Goal: Contribute content: Add original content to the website for others to see

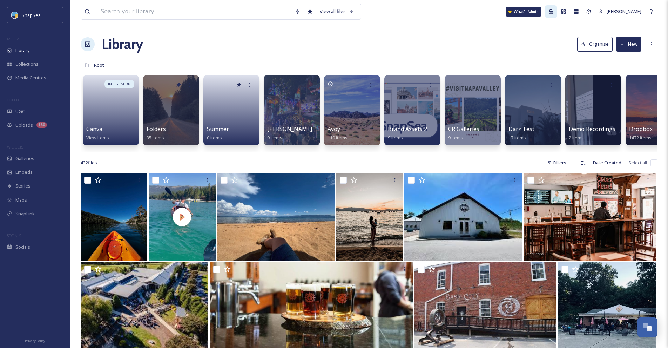
click at [553, 13] on div "Admin" at bounding box center [551, 11] width 13 height 13
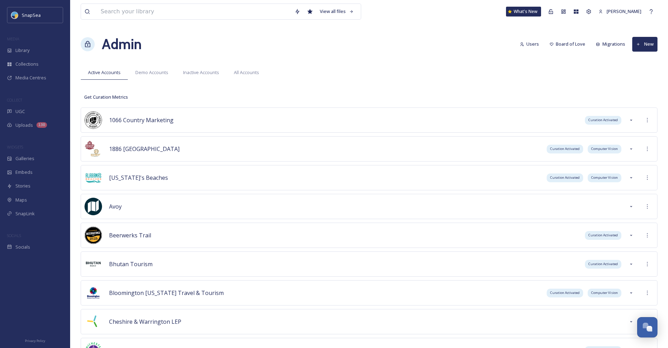
scroll to position [1931, 0]
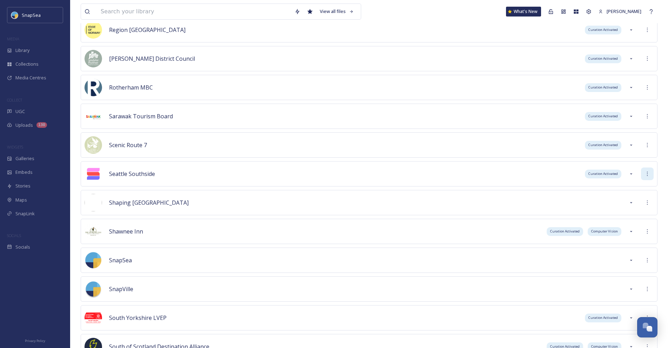
click at [643, 172] on div at bounding box center [647, 173] width 13 height 13
drag, startPoint x: 639, startPoint y: 184, endPoint x: 619, endPoint y: 184, distance: 20.4
click at [639, 185] on div "Sign into Team" at bounding box center [622, 189] width 62 height 14
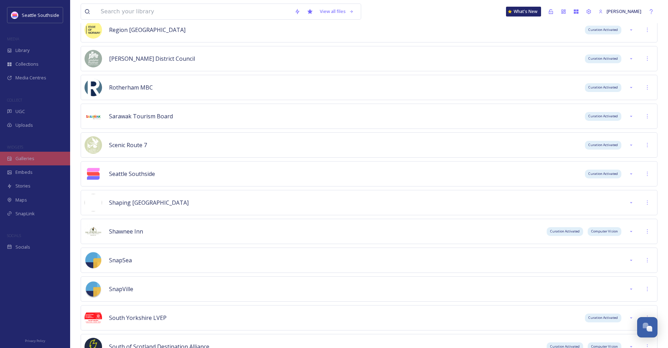
click at [62, 159] on div "Galleries" at bounding box center [35, 159] width 70 height 14
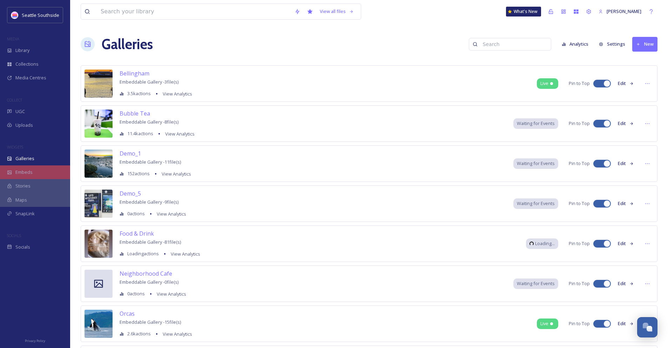
click at [65, 176] on div "Embeds" at bounding box center [35, 172] width 70 height 14
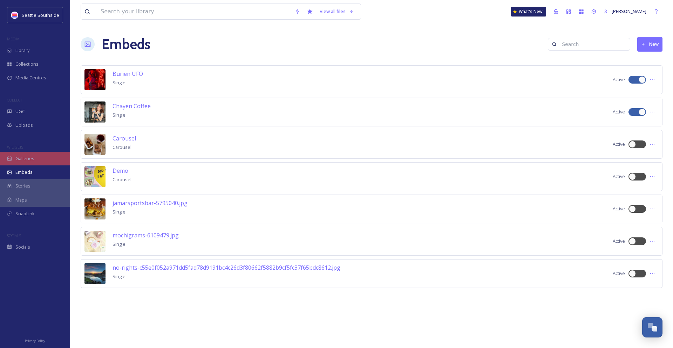
click at [51, 157] on div "Galleries" at bounding box center [35, 159] width 70 height 14
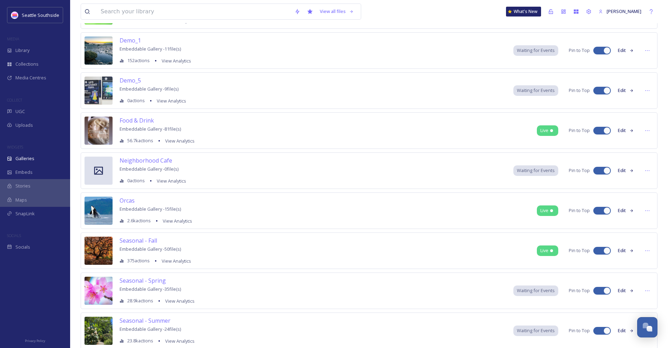
scroll to position [105, 0]
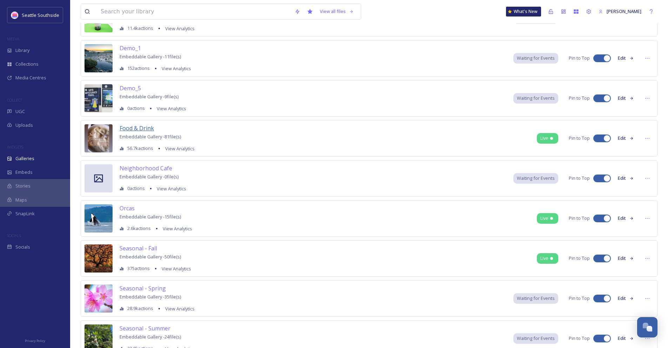
click at [139, 126] on span "Food & Drink" at bounding box center [137, 128] width 34 height 8
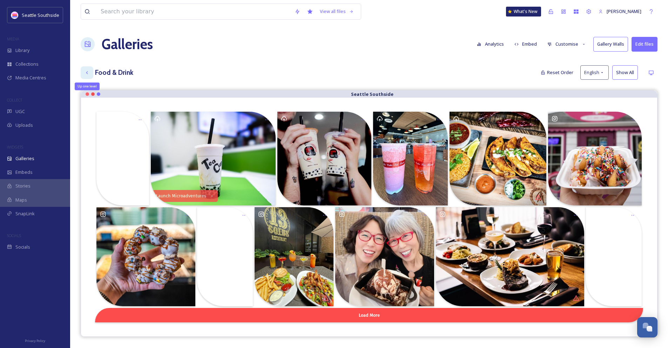
click at [83, 74] on div "Up one level" at bounding box center [87, 72] width 13 height 13
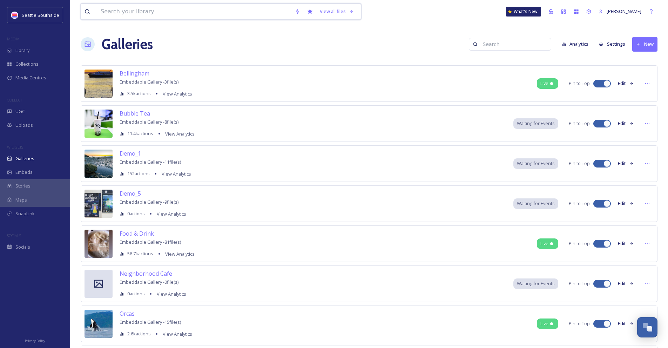
click at [152, 10] on input at bounding box center [194, 11] width 194 height 15
paste input "Mexican Food Truck Crawl in [GEOGRAPHIC_DATA] [GEOGRAPHIC_DATA]"
type input "Mexican Food Truck Crawl in [GEOGRAPHIC_DATA] [GEOGRAPHIC_DATA]"
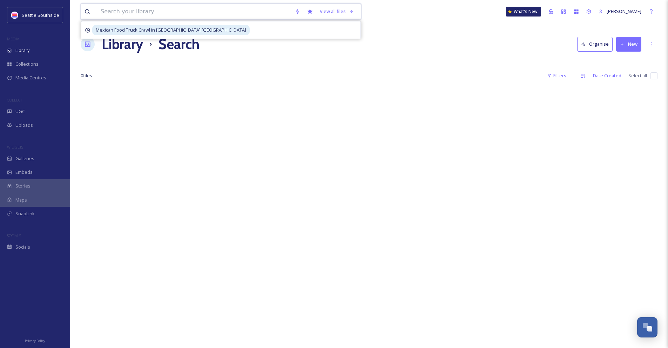
click at [170, 7] on input at bounding box center [194, 11] width 194 height 15
type input "phil"
click at [566, 11] on icon at bounding box center [564, 12] width 6 height 6
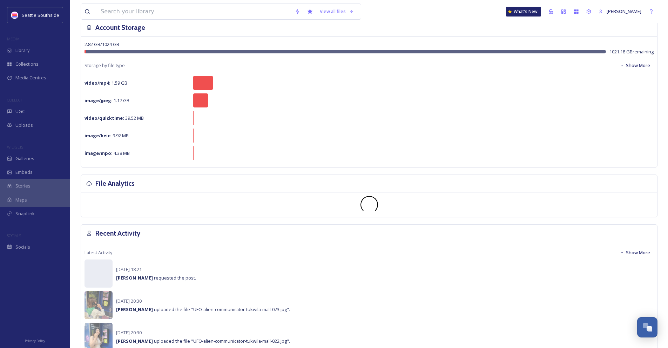
scroll to position [140, 0]
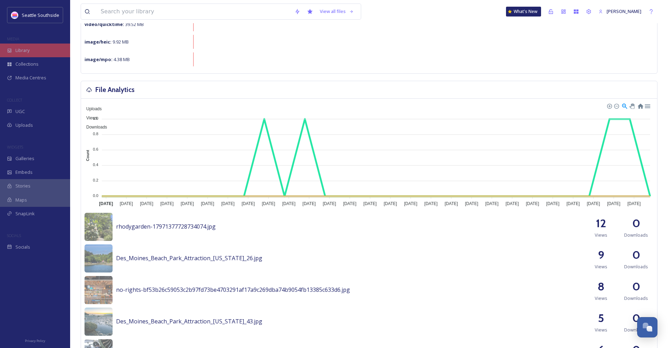
click at [43, 51] on div "Library" at bounding box center [35, 50] width 70 height 14
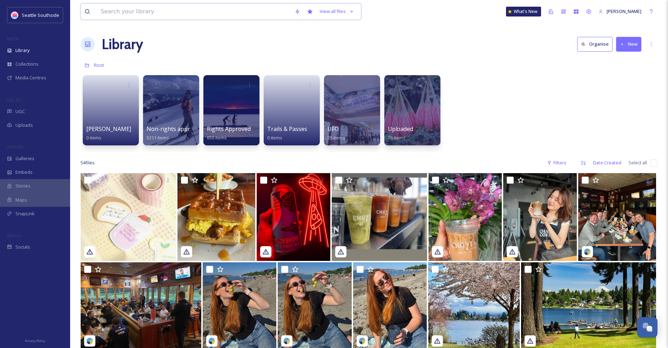
click at [163, 7] on input at bounding box center [194, 11] width 194 height 15
type input "mexican food truck"
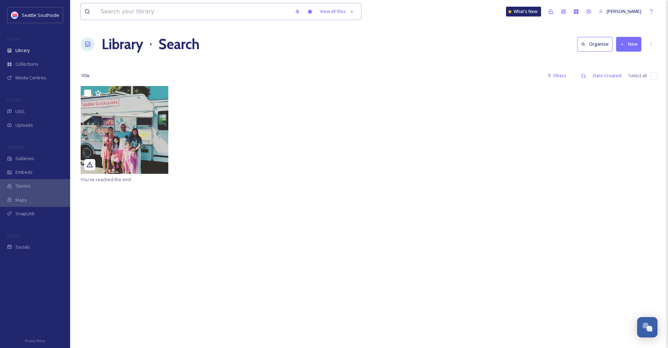
drag, startPoint x: 164, startPoint y: 10, endPoint x: 149, endPoint y: 0, distance: 17.6
click at [163, 10] on input at bounding box center [194, 11] width 194 height 15
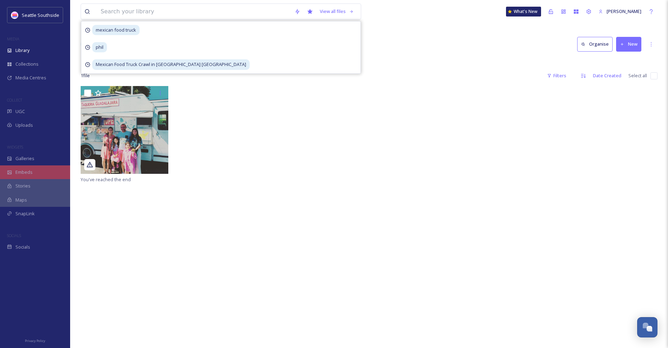
click at [44, 169] on div "Embeds" at bounding box center [35, 172] width 70 height 14
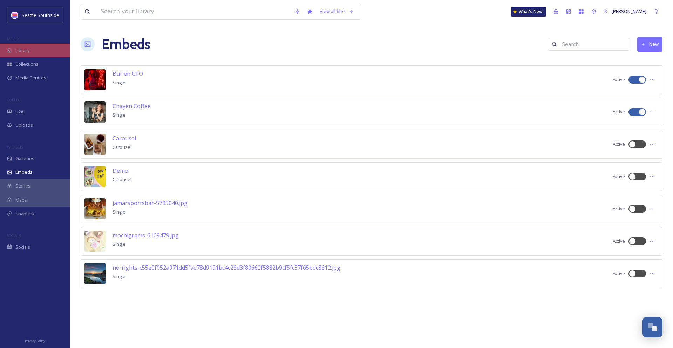
click at [48, 51] on div "Library" at bounding box center [35, 50] width 70 height 14
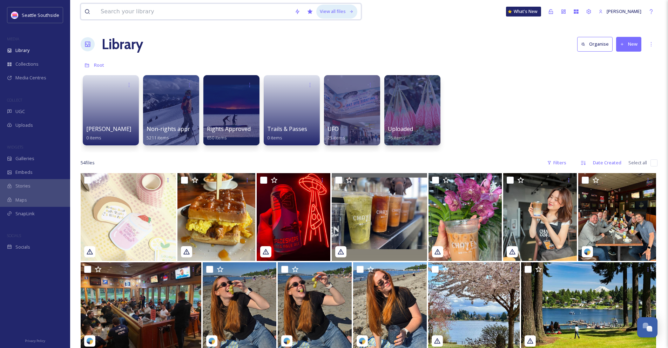
click at [354, 7] on div "View all files" at bounding box center [336, 12] width 41 height 14
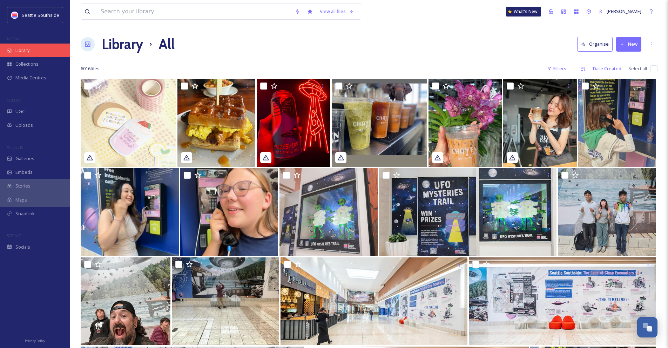
click at [62, 45] on div "Library" at bounding box center [35, 50] width 70 height 14
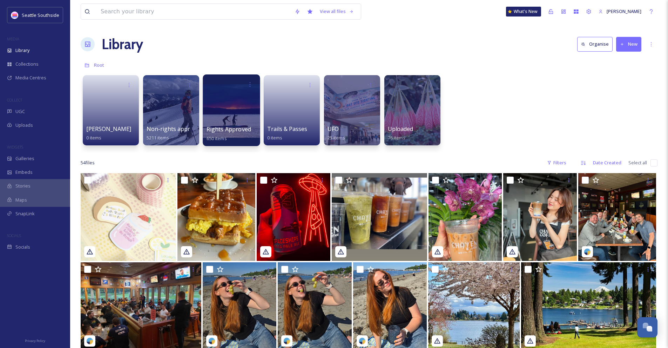
click at [239, 119] on div at bounding box center [231, 110] width 57 height 72
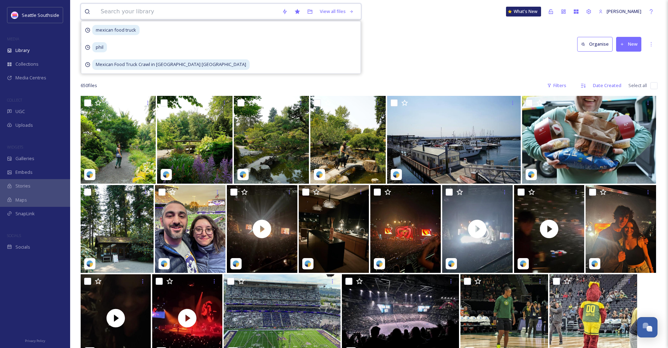
click at [230, 18] on input at bounding box center [187, 11] width 181 height 15
type input "food"
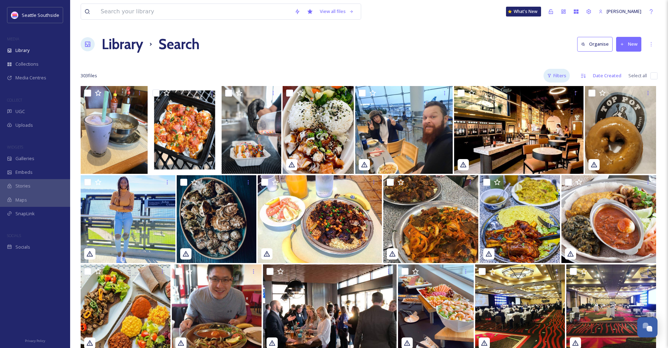
click at [563, 74] on div "Filters" at bounding box center [557, 76] width 26 height 14
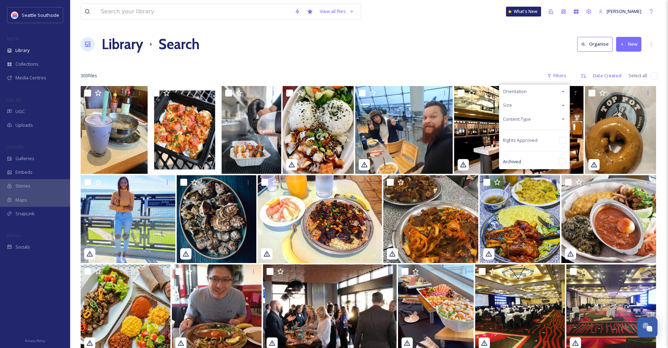
click at [548, 119] on div "Content Type" at bounding box center [534, 119] width 70 height 14
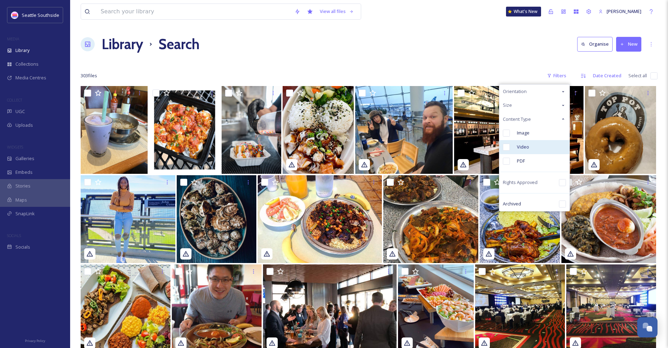
click at [542, 147] on div "Video" at bounding box center [534, 147] width 70 height 14
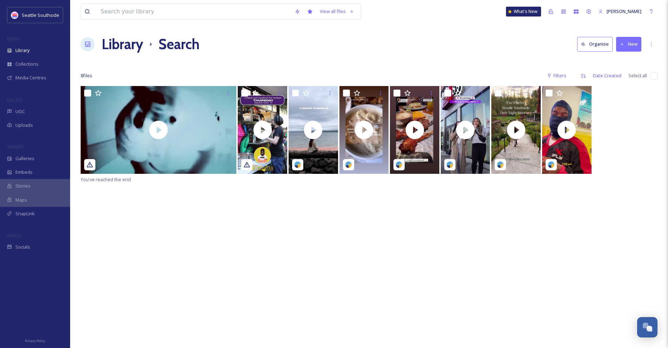
click at [136, 33] on div "View all files What's New [PERSON_NAME] Library Search Organise New Your Select…" at bounding box center [369, 217] width 598 height 434
click at [123, 41] on h1 "Library" at bounding box center [122, 44] width 41 height 21
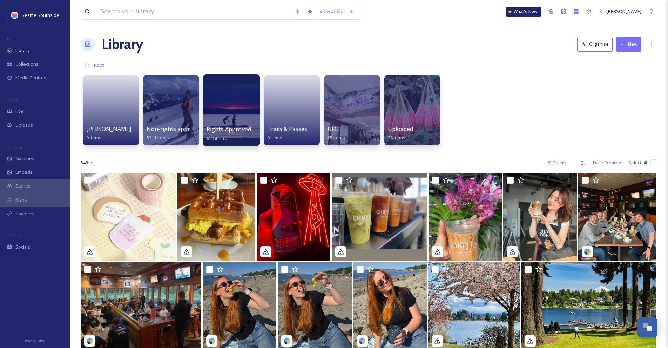
click at [239, 121] on div at bounding box center [231, 110] width 57 height 72
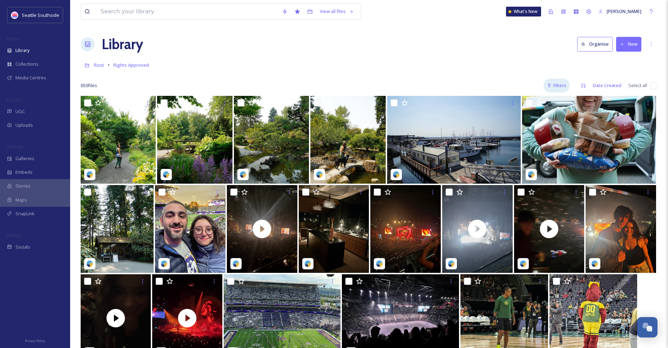
click at [564, 86] on div "Filters" at bounding box center [557, 86] width 26 height 14
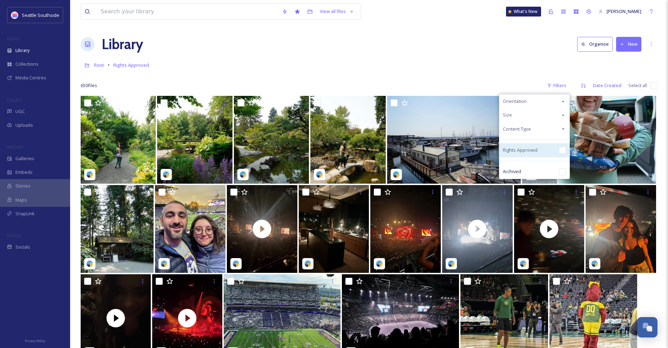
click at [554, 151] on div "Rights Approved" at bounding box center [534, 150] width 70 height 14
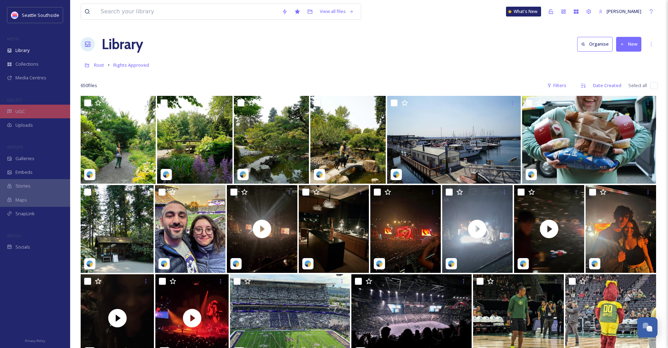
click at [22, 108] on span "UGC" at bounding box center [19, 111] width 9 height 7
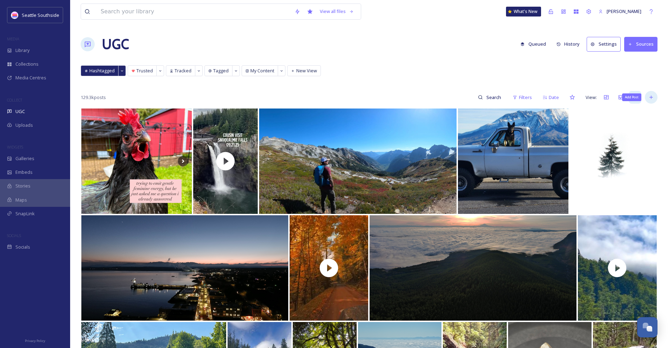
click at [653, 95] on icon at bounding box center [652, 97] width 6 height 6
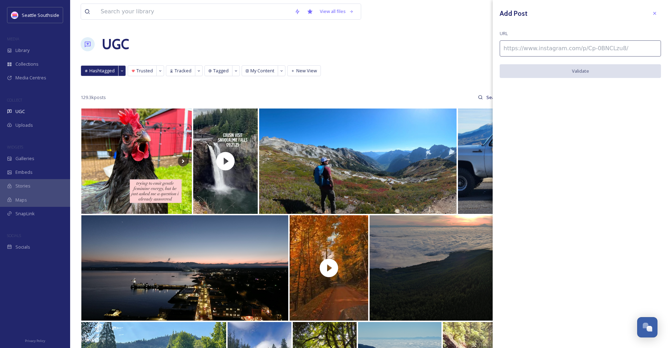
drag, startPoint x: 581, startPoint y: 50, endPoint x: 559, endPoint y: 48, distance: 22.2
click at [581, 50] on input at bounding box center [580, 48] width 161 height 16
paste input "[URL][DOMAIN_NAME]"
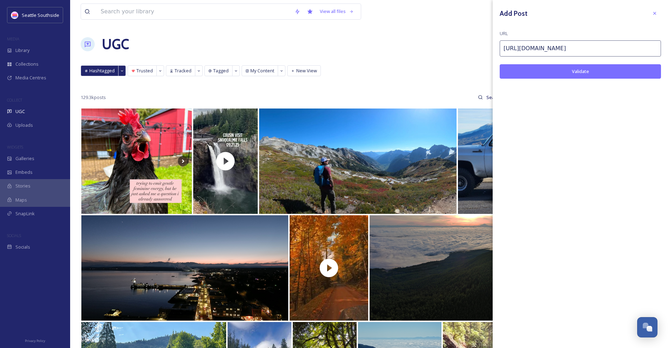
type input "[URL][DOMAIN_NAME]"
click at [561, 72] on button "Validate" at bounding box center [580, 71] width 161 height 14
click at [577, 68] on button "Add Post" at bounding box center [580, 71] width 161 height 14
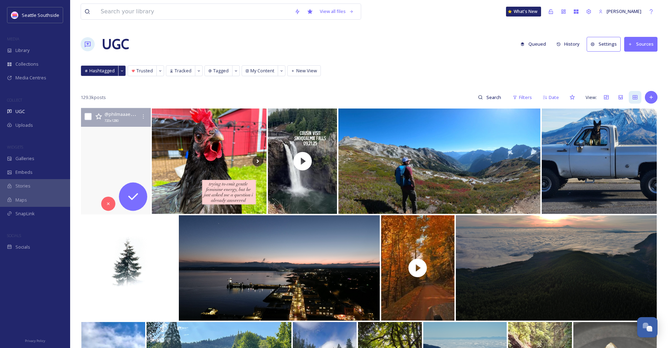
click at [110, 164] on video "Mexican Food Truck Crawl in Seattle Southside! You can’t go wrong with any of t…" at bounding box center [116, 161] width 70 height 106
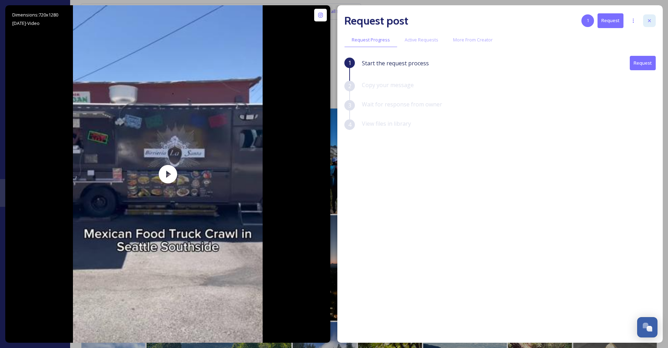
click at [652, 19] on div at bounding box center [649, 20] width 13 height 13
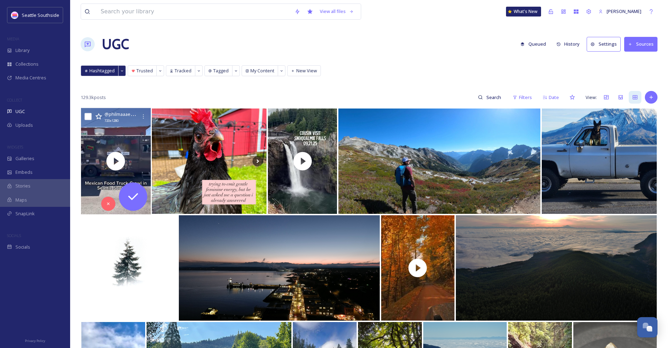
click at [142, 115] on icon at bounding box center [143, 117] width 6 height 6
click at [141, 113] on div at bounding box center [143, 116] width 13 height 13
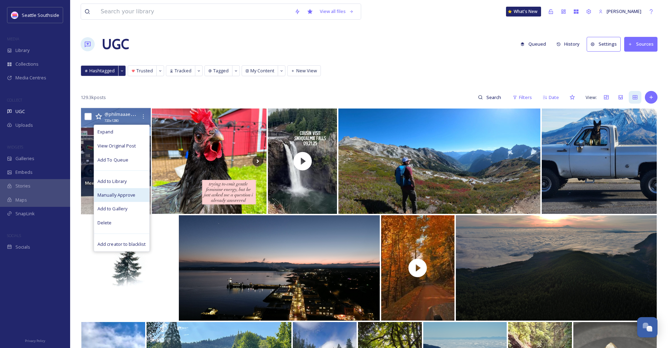
click at [128, 190] on div "Manually Approve" at bounding box center [121, 195] width 55 height 14
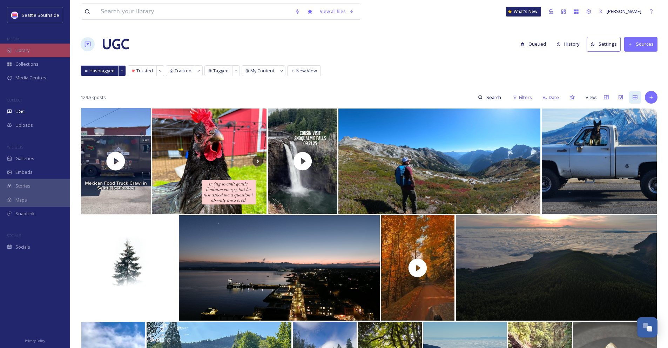
click at [46, 47] on div "Library" at bounding box center [35, 50] width 70 height 14
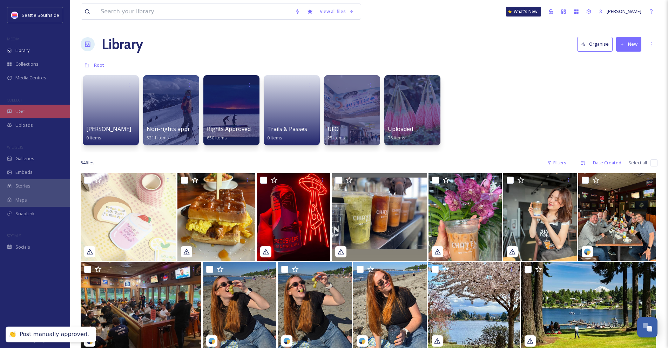
click at [46, 114] on div "UGC" at bounding box center [35, 112] width 70 height 14
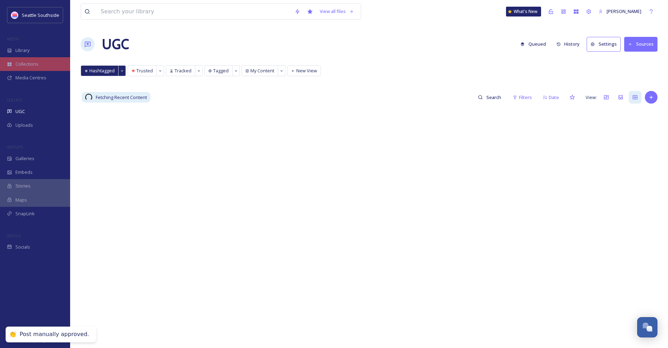
click at [42, 58] on div "Collections" at bounding box center [35, 64] width 70 height 14
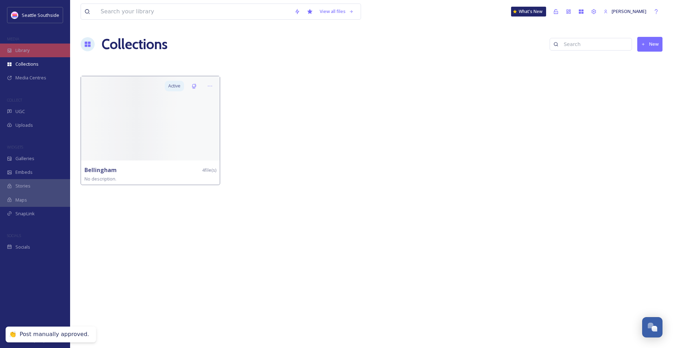
click at [42, 50] on div "Library" at bounding box center [35, 50] width 70 height 14
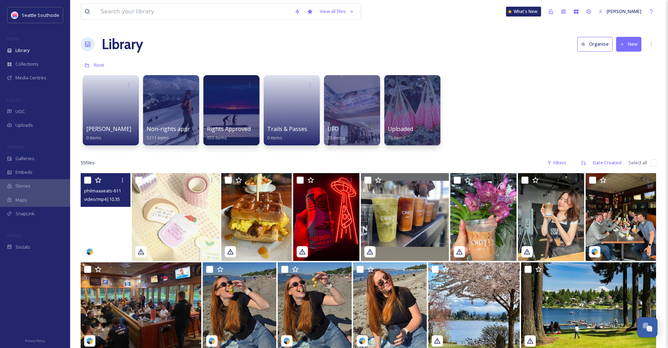
click at [117, 210] on video "philmaaaeats-6112675.mp4" at bounding box center [106, 217] width 50 height 88
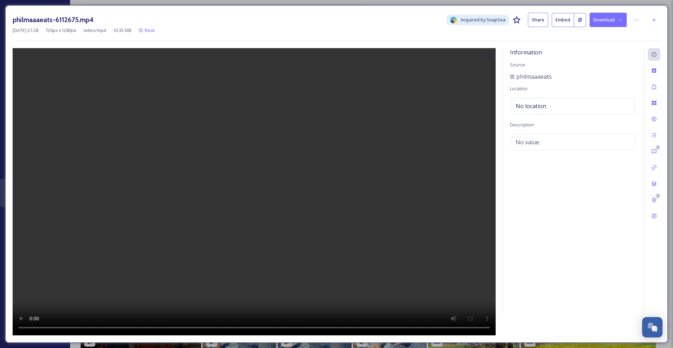
click at [578, 19] on icon at bounding box center [580, 20] width 5 height 5
click at [576, 16] on button at bounding box center [581, 20] width 12 height 14
click at [654, 18] on icon at bounding box center [655, 20] width 6 height 6
